Goal: Task Accomplishment & Management: Use online tool/utility

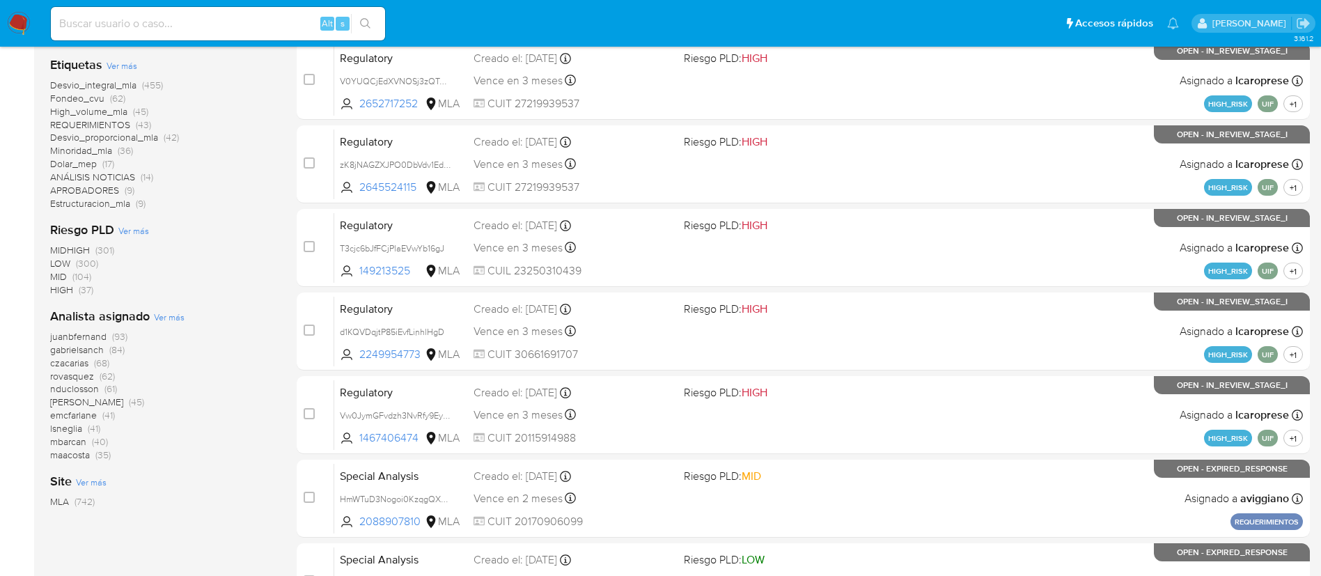
scroll to position [336, 0]
click at [183, 384] on div "juanbfernand (93) [PERSON_NAME] (84) czacarias (68) rovasquez (62) [PERSON_NAME…" at bounding box center [162, 395] width 224 height 132
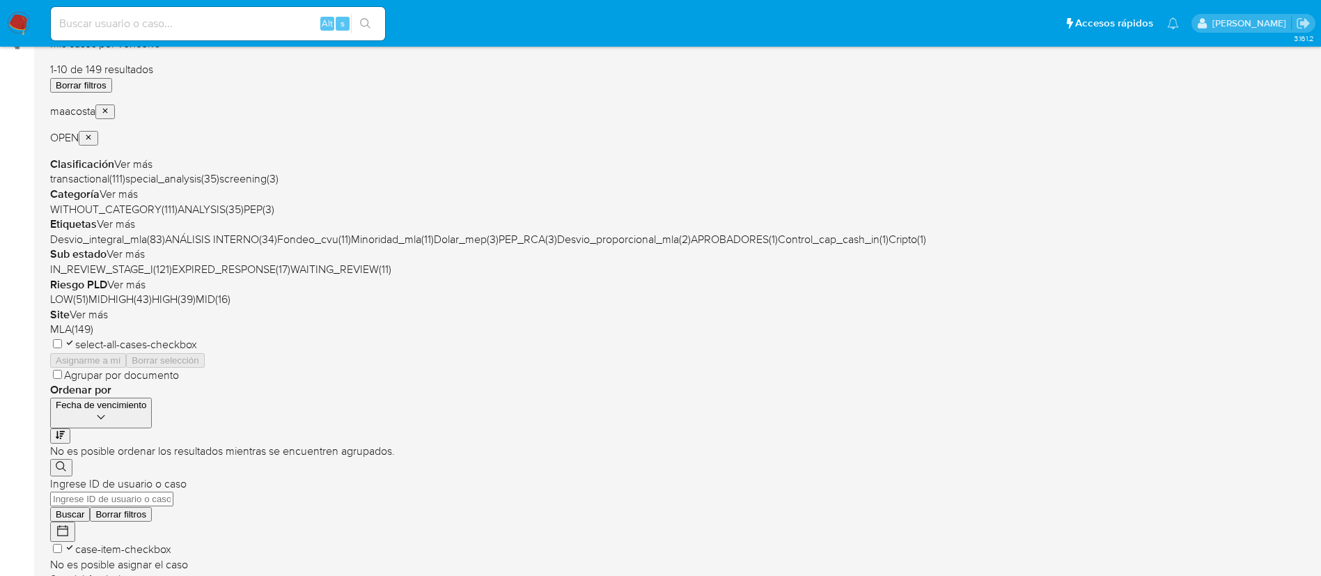
scroll to position [201, 0]
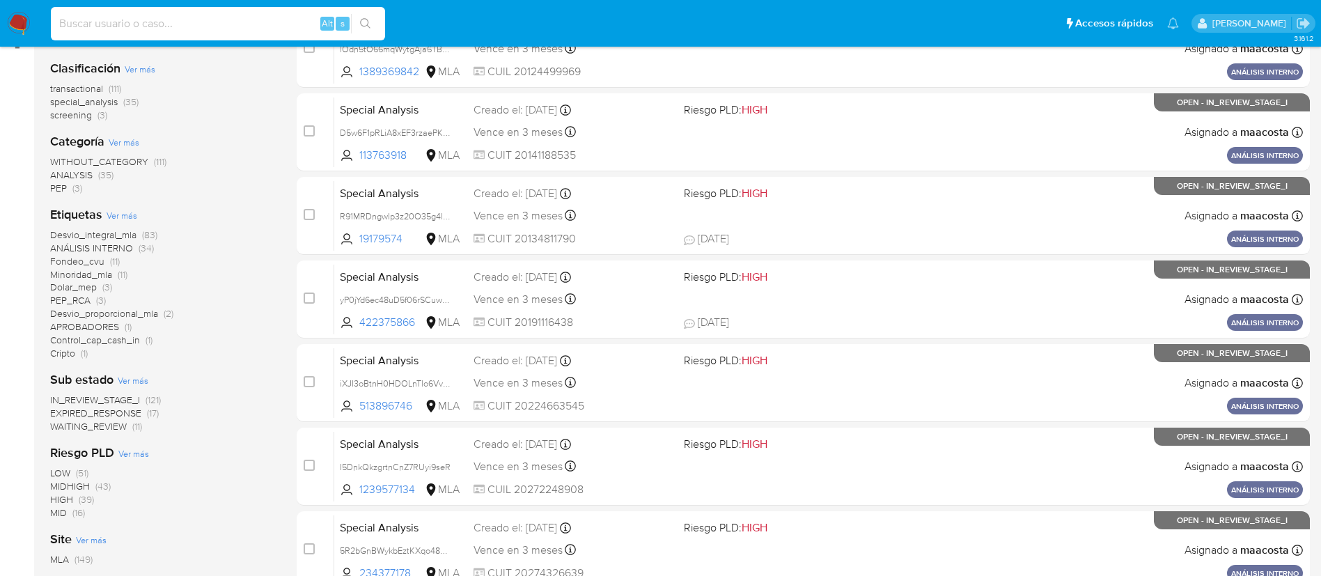
click at [237, 24] on input at bounding box center [218, 24] width 334 height 18
paste input "fw0tope8lbcH5BxzNhp6cyXg"
type input "fw0tope8lbcH5BxzNhp6cyXg"
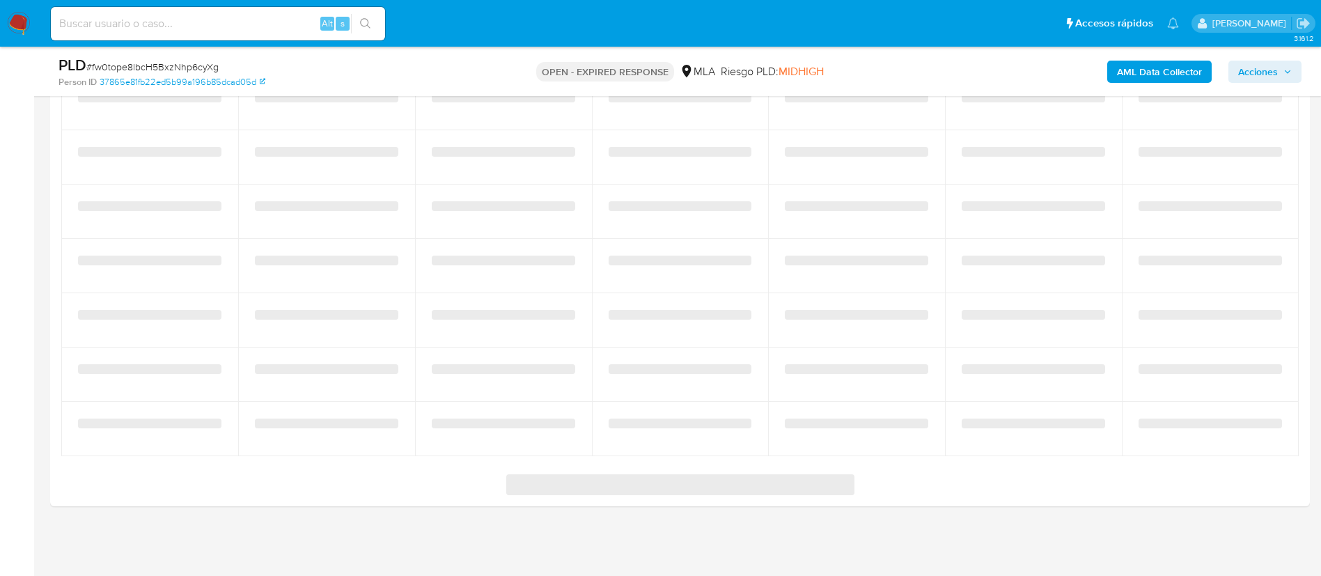
select select "10"
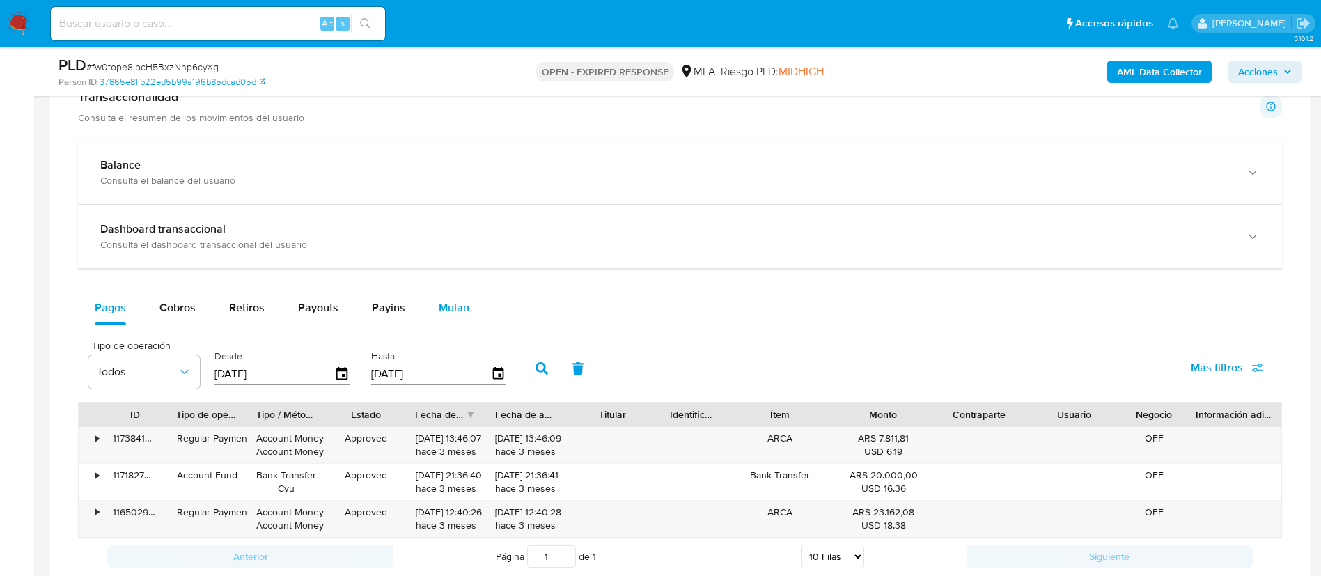
click at [456, 310] on span "Mulan" at bounding box center [454, 307] width 31 height 16
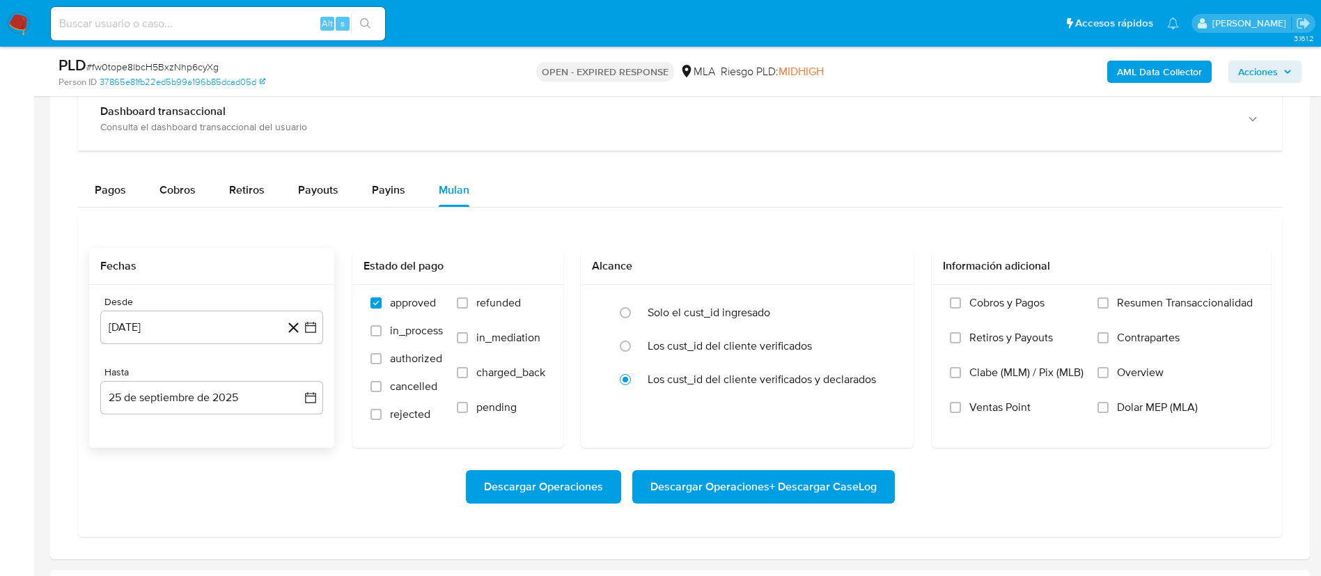
scroll to position [968, 0]
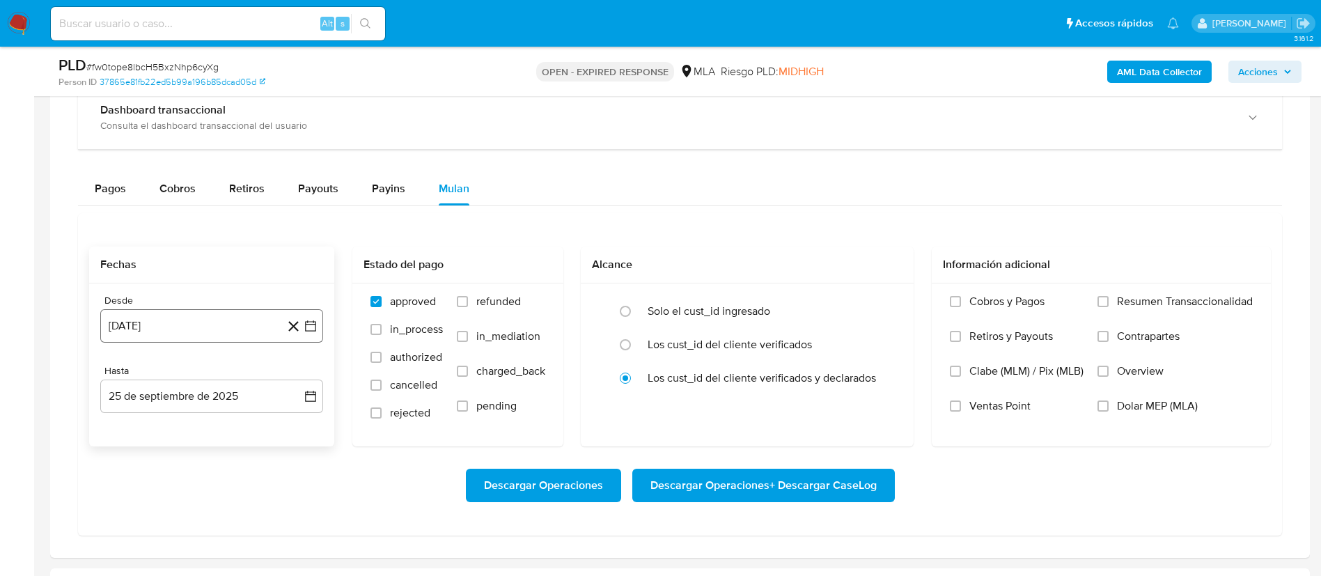
click at [223, 329] on button "25 de agosto de 2024" at bounding box center [211, 325] width 223 height 33
click at [210, 372] on span "agosto 2024" at bounding box center [204, 376] width 63 height 14
click at [296, 372] on icon "Año siguiente" at bounding box center [295, 376] width 17 height 17
click at [156, 504] on span "jul" at bounding box center [150, 504] width 31 height 11
click at [151, 430] on button "1" at bounding box center [156, 427] width 22 height 22
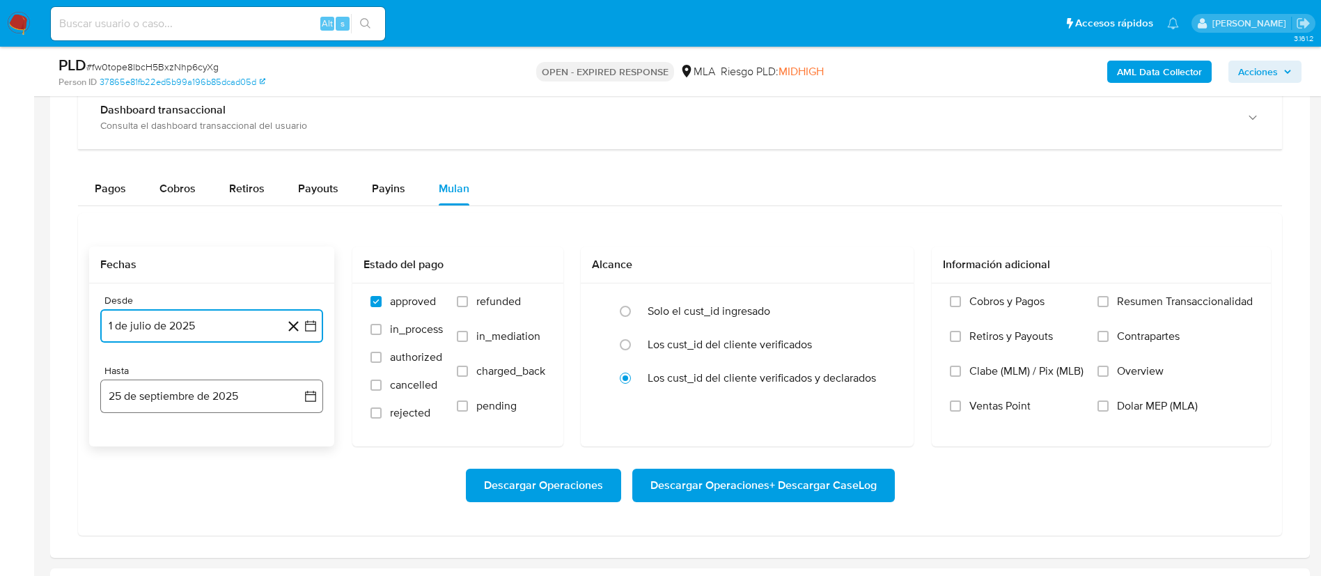
click at [229, 391] on button "25 de septiembre de 2025" at bounding box center [211, 395] width 223 height 33
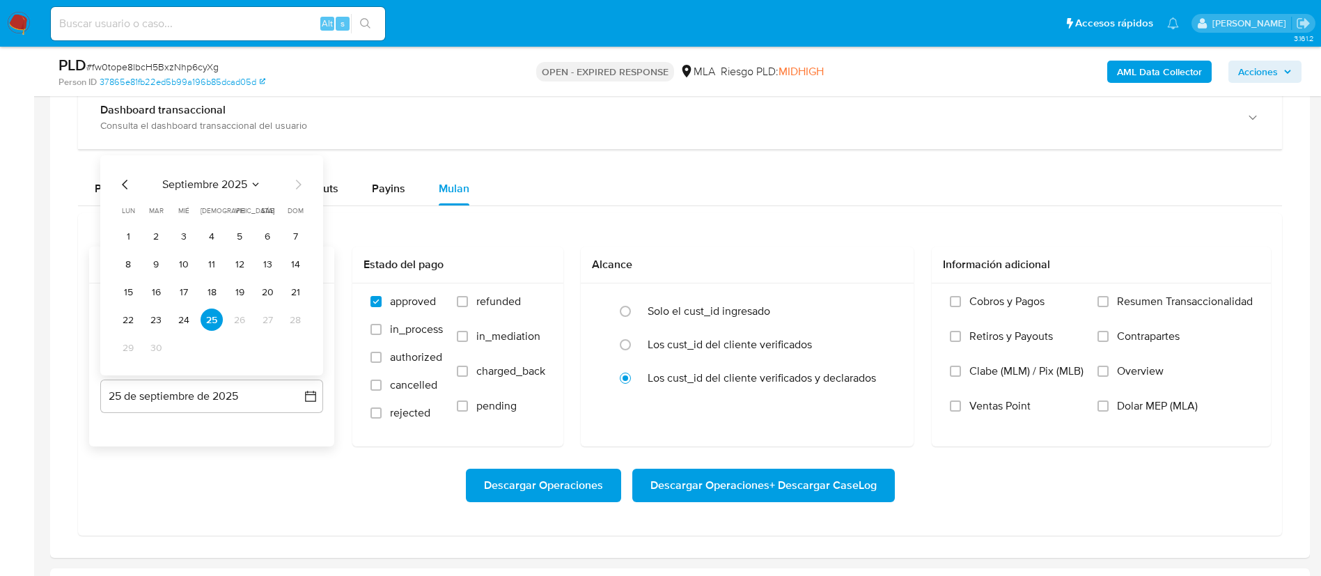
click at [125, 184] on icon "Mes anterior" at bounding box center [125, 184] width 17 height 17
click at [214, 354] on button "31" at bounding box center [212, 347] width 22 height 22
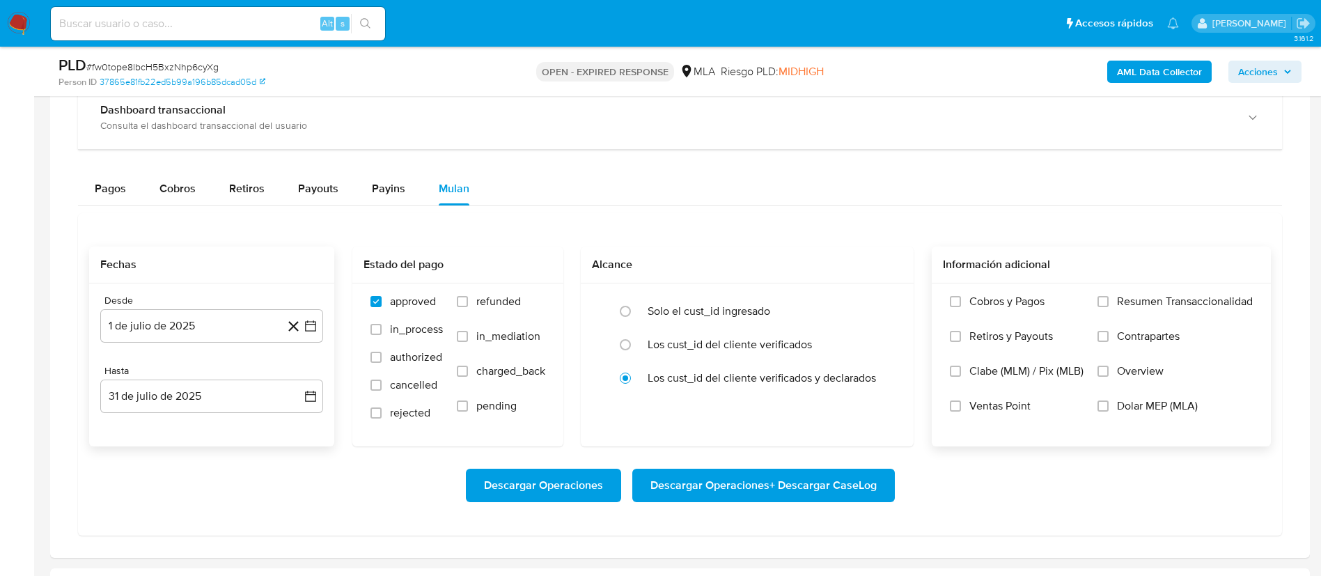
click at [1133, 405] on span "Dolar MEP (MLA)" at bounding box center [1157, 406] width 81 height 14
click at [1108, 405] on input "Dolar MEP (MLA)" at bounding box center [1102, 405] width 11 height 11
click at [766, 476] on span "Descargar Operaciones + Descargar CaseLog" at bounding box center [763, 485] width 226 height 31
